Goal: Find specific page/section: Find specific page/section

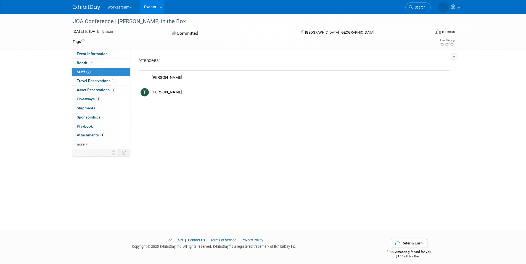
click at [93, 73] on link "2 Staff 2" at bounding box center [100, 72] width 57 height 9
click at [93, 64] on span "Booth" at bounding box center [85, 63] width 17 height 4
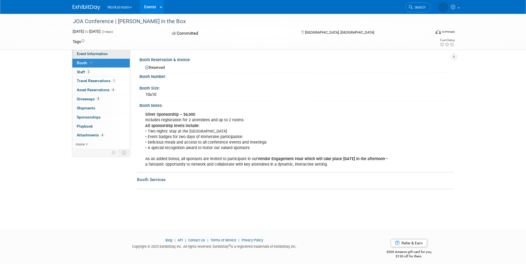
click at [111, 55] on link "Event Information" at bounding box center [100, 54] width 57 height 9
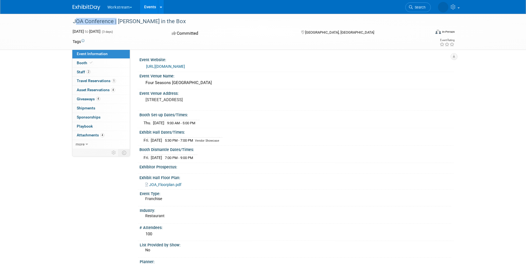
drag, startPoint x: 71, startPoint y: 18, endPoint x: 114, endPoint y: 22, distance: 42.9
click at [114, 22] on div "JOA Conference | [PERSON_NAME] in the Box" at bounding box center [246, 22] width 351 height 10
copy div "JOA Conference"
click at [249, 36] on div "Committed" at bounding box center [231, 34] width 122 height 10
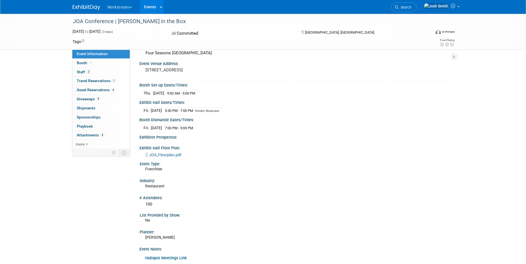
scroll to position [33, 0]
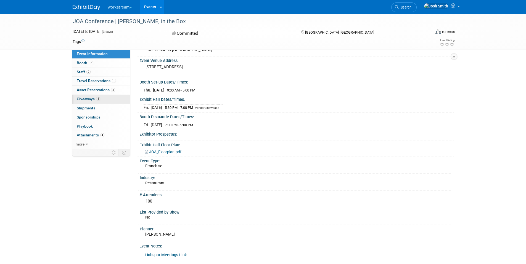
click at [116, 99] on link "4 Giveaways 4" at bounding box center [100, 99] width 57 height 9
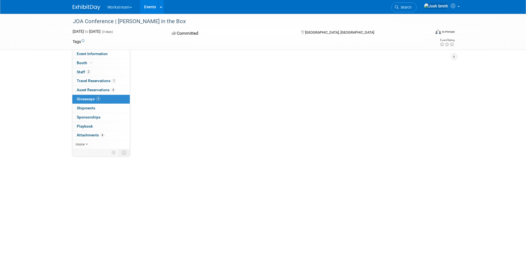
scroll to position [0, 0]
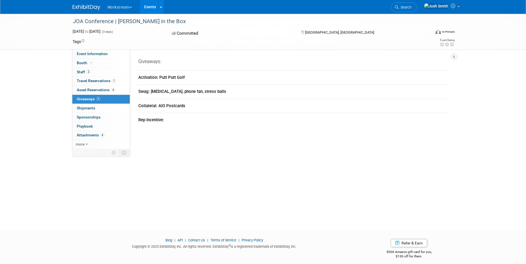
click at [122, 9] on button "Workstream" at bounding box center [123, 6] width 32 height 12
click at [121, 8] on button "Workstream" at bounding box center [123, 6] width 32 height 12
click at [125, 26] on link "Workstream" at bounding box center [126, 26] width 39 height 8
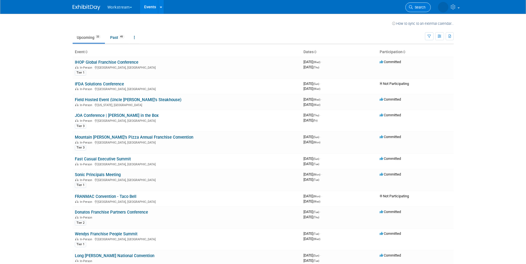
click at [422, 7] on span "Search" at bounding box center [418, 7] width 13 height 4
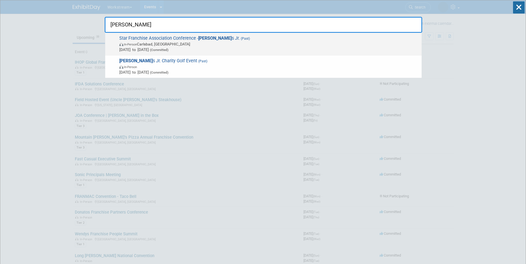
type input "carl"
click at [179, 38] on span "Star Franchise Association Conference - Carl s Jr. (Past) In-Person Carlsbad, C…" at bounding box center [268, 44] width 301 height 17
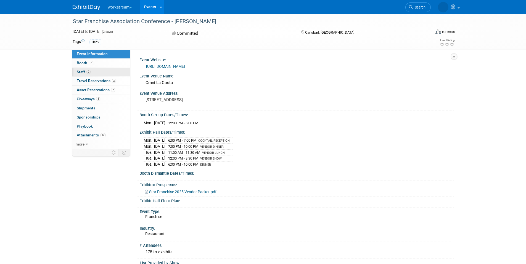
click at [109, 71] on link "2 Staff 2" at bounding box center [100, 72] width 57 height 9
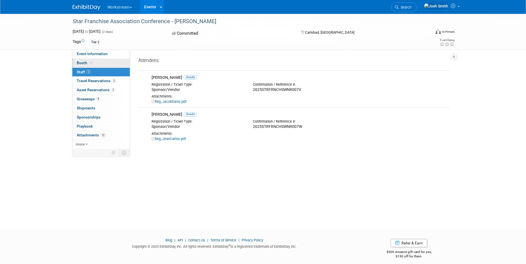
click at [94, 64] on link "Booth" at bounding box center [100, 63] width 57 height 9
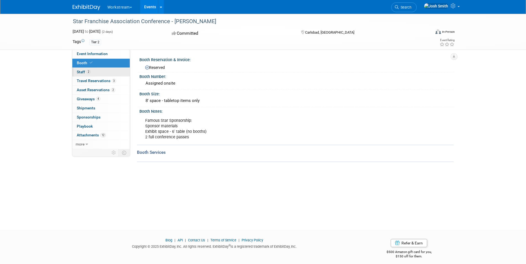
click at [102, 73] on link "2 Staff 2" at bounding box center [100, 72] width 57 height 9
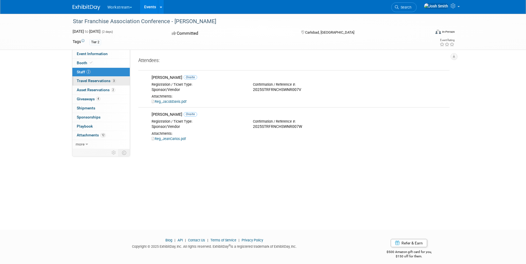
click at [103, 79] on span "Travel Reservations 3" at bounding box center [96, 81] width 39 height 4
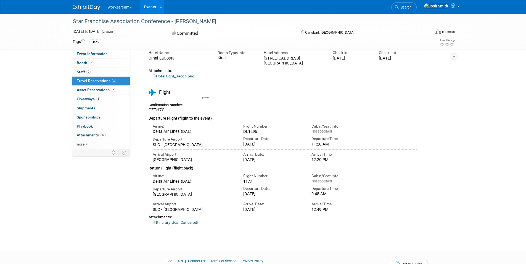
scroll to position [154, 0]
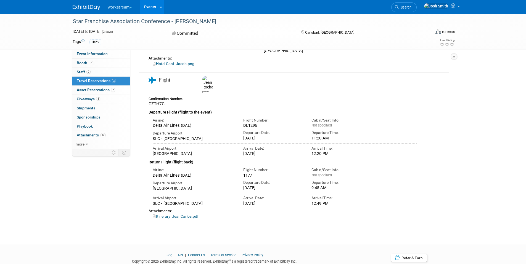
click at [166, 214] on link "Itinerary_JeanCarlos.pdf" at bounding box center [176, 216] width 46 height 4
